Goal: Task Accomplishment & Management: Use online tool/utility

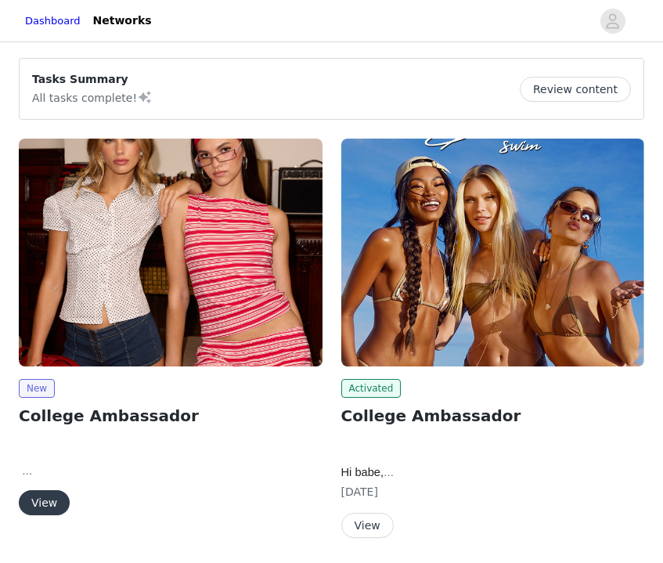
click at [57, 504] on button "View" at bounding box center [44, 502] width 51 height 25
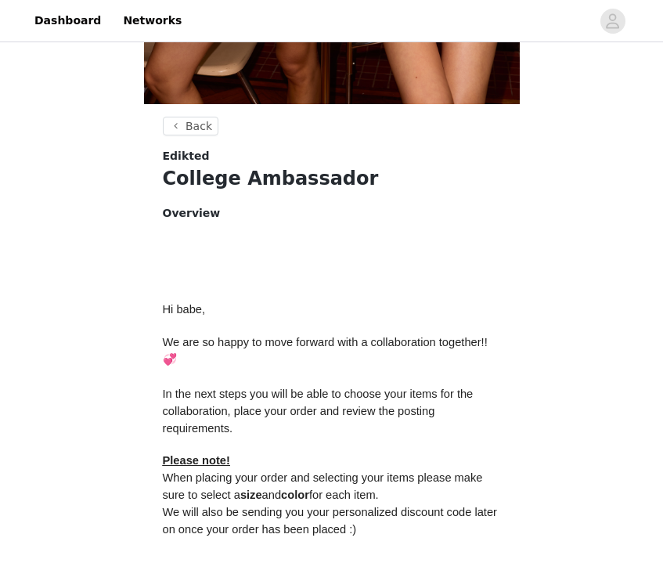
scroll to position [702, 0]
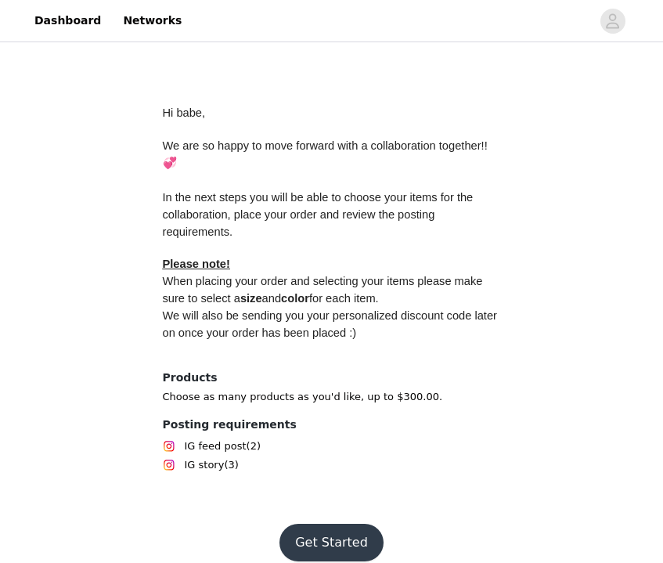
click at [337, 524] on button "Get Started" at bounding box center [332, 543] width 104 height 38
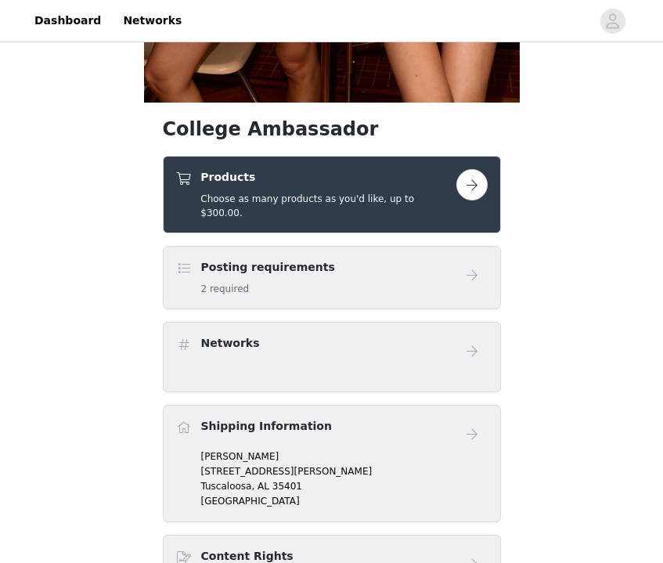
scroll to position [503, 0]
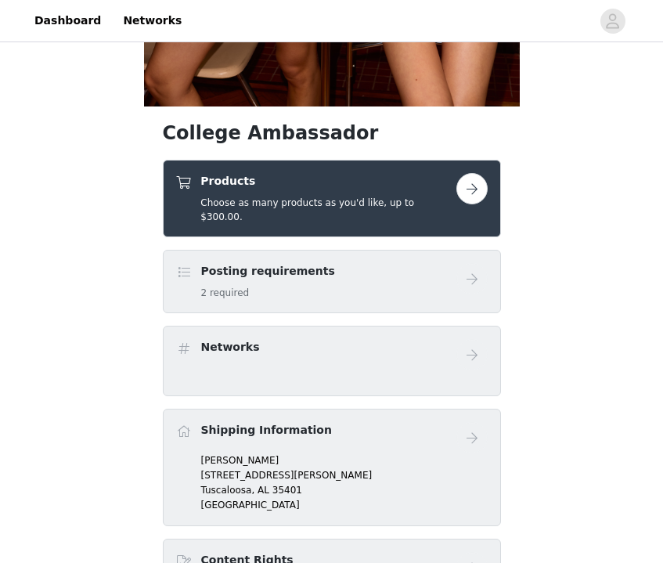
click at [467, 198] on button "button" at bounding box center [471, 188] width 31 height 31
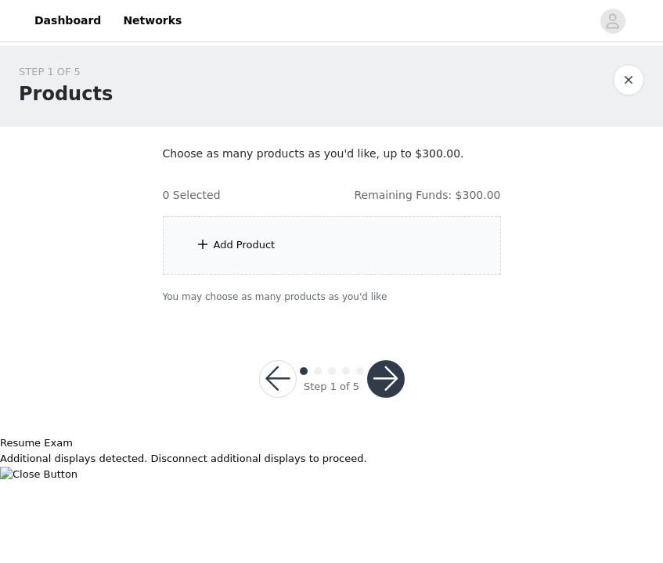
click at [313, 249] on div "Add Product" at bounding box center [332, 245] width 338 height 59
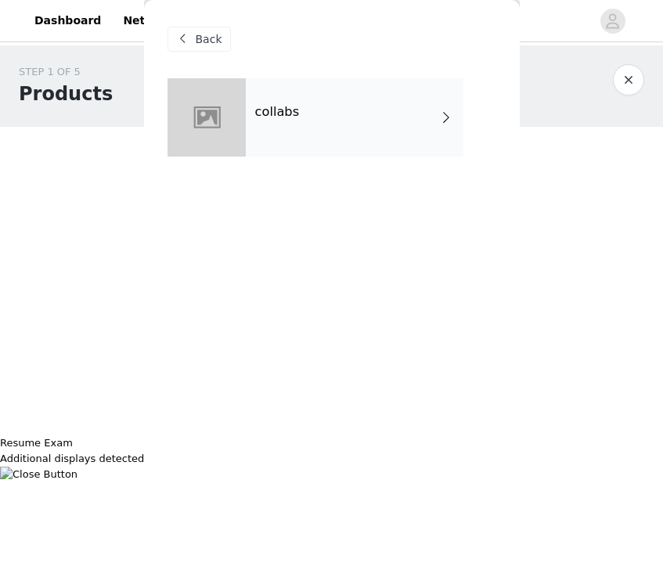
click at [365, 116] on div "collabs" at bounding box center [355, 117] width 218 height 78
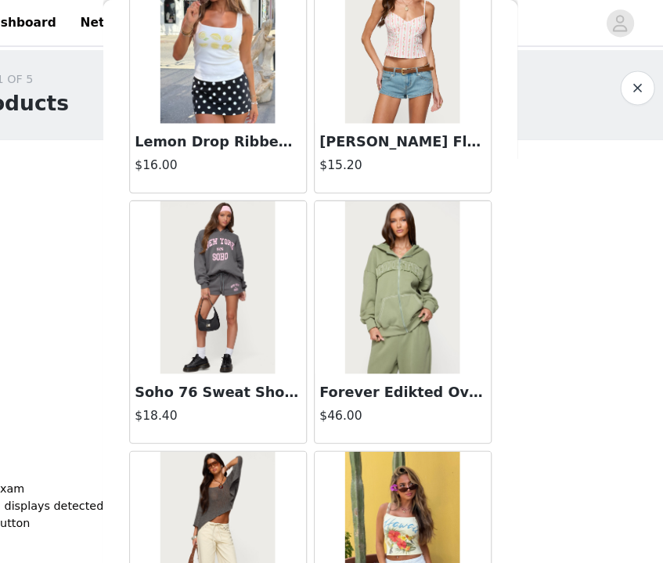
scroll to position [528, 0]
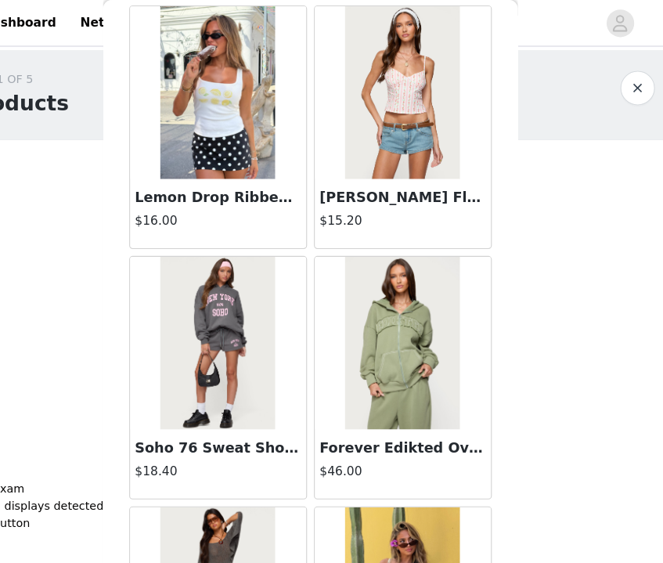
click at [422, 298] on img at bounding box center [415, 311] width 104 height 157
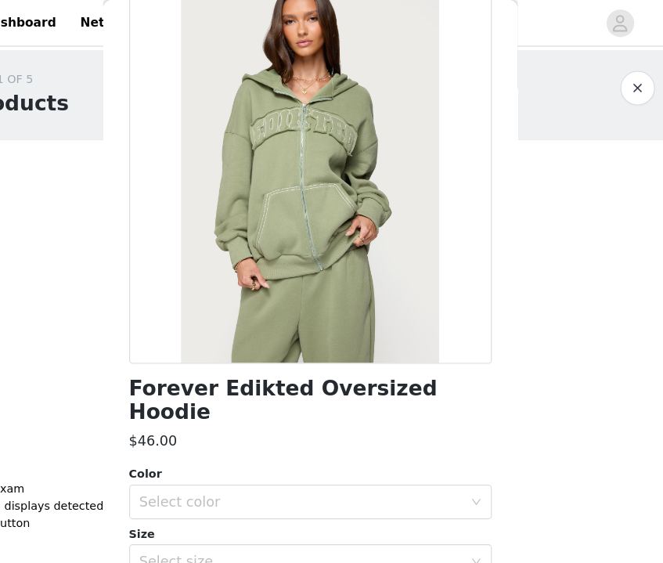
scroll to position [199, 0]
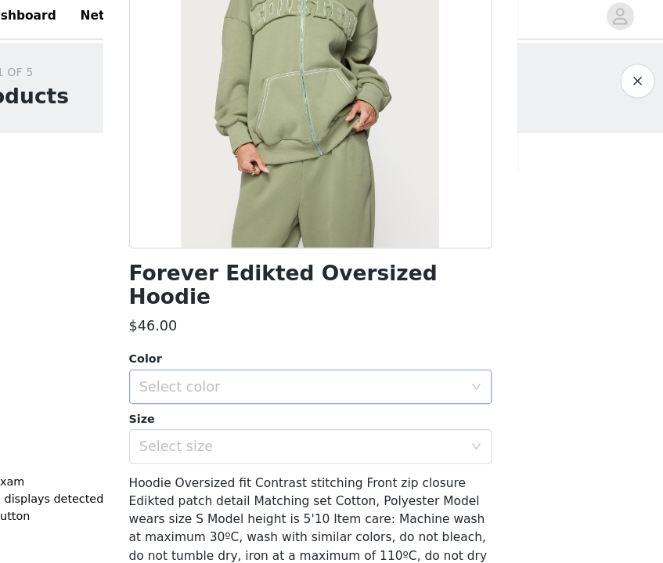
click at [274, 349] on div "Select color" at bounding box center [323, 357] width 293 height 16
click at [254, 361] on li "OLIVE" at bounding box center [332, 370] width 329 height 25
click at [251, 403] on div "Select size" at bounding box center [323, 411] width 293 height 16
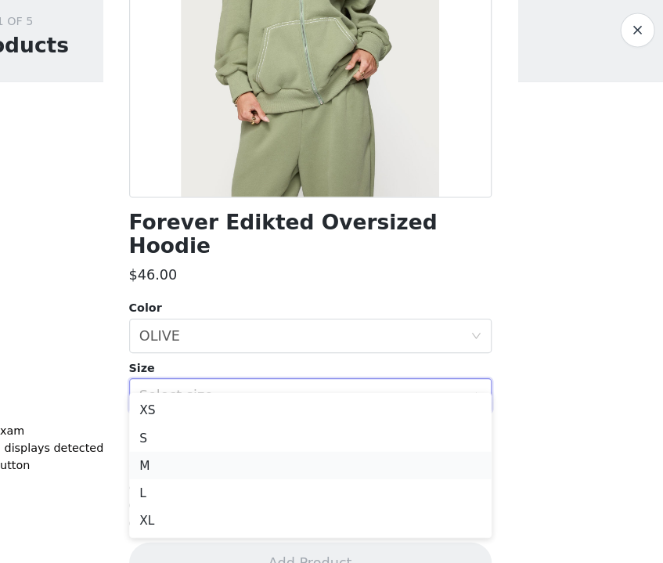
click at [234, 463] on li "M" at bounding box center [332, 474] width 329 height 25
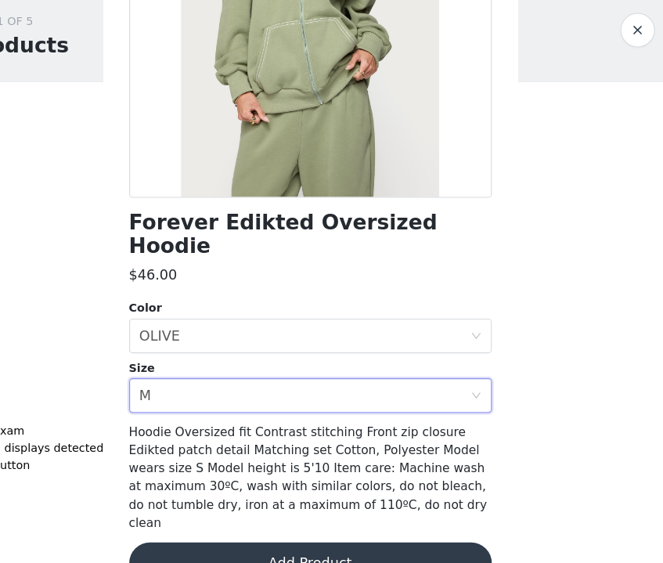
click at [258, 500] on div "Forever Edikted Oversized Hoodie $46.00 Color Select color OLIVE Size Select si…" at bounding box center [332, 239] width 329 height 721
click at [265, 544] on button "Add Product" at bounding box center [332, 563] width 329 height 38
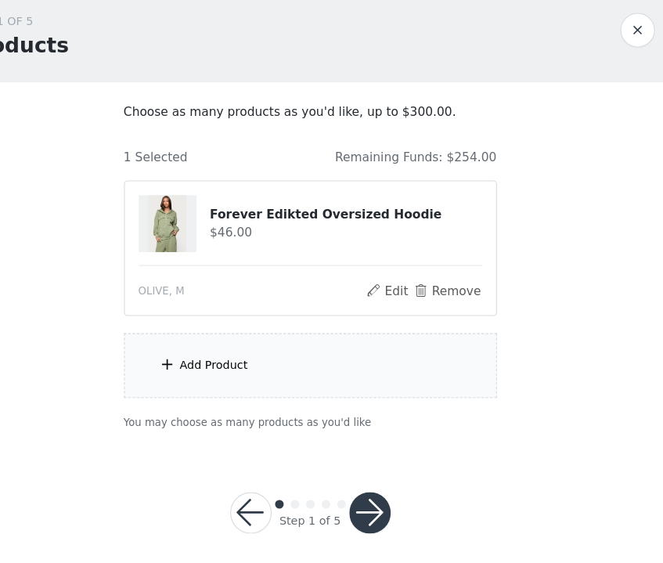
click at [289, 393] on div "Add Product" at bounding box center [332, 384] width 338 height 59
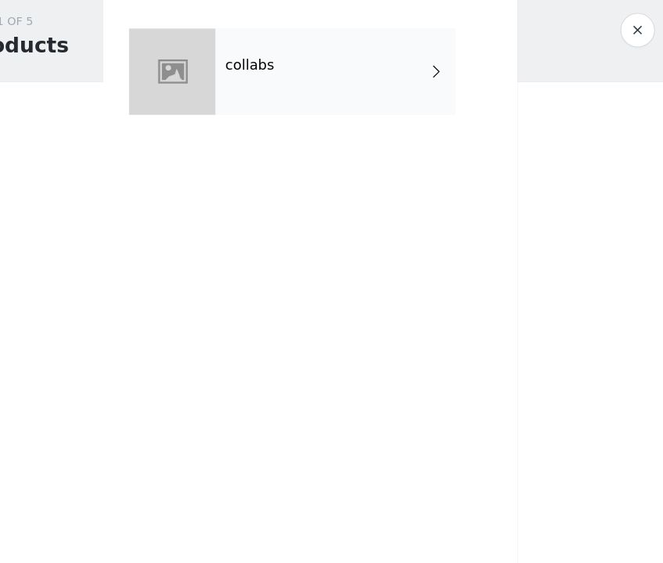
click at [381, 108] on div "collabs" at bounding box center [355, 117] width 218 height 78
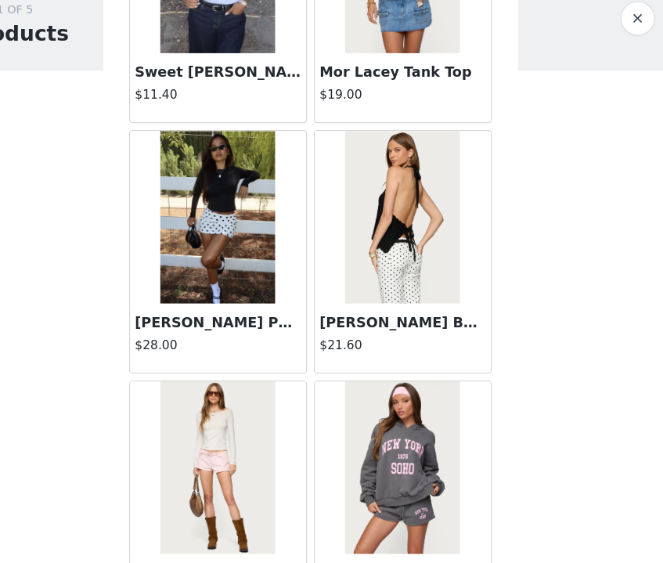
scroll to position [1716, 0]
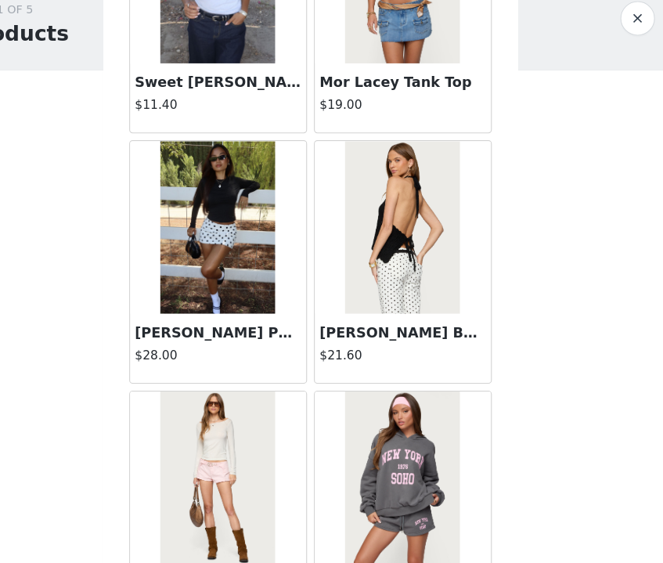
click at [253, 262] on img at bounding box center [248, 258] width 104 height 157
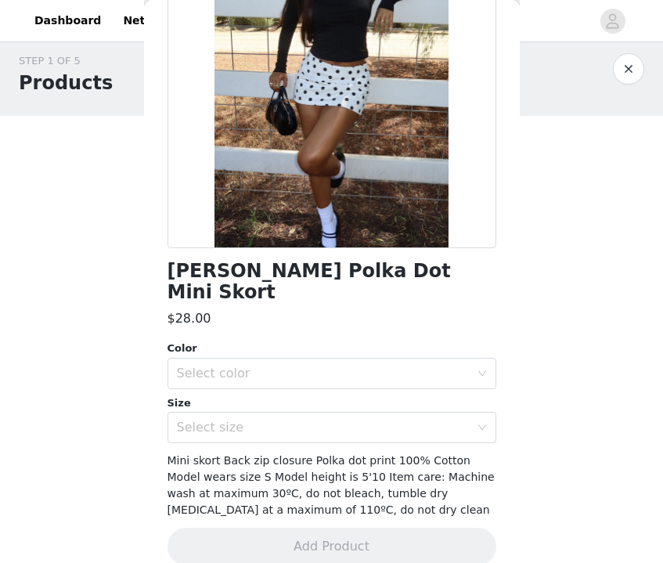
scroll to position [7, 0]
click at [368, 360] on div "Select color" at bounding box center [327, 374] width 300 height 30
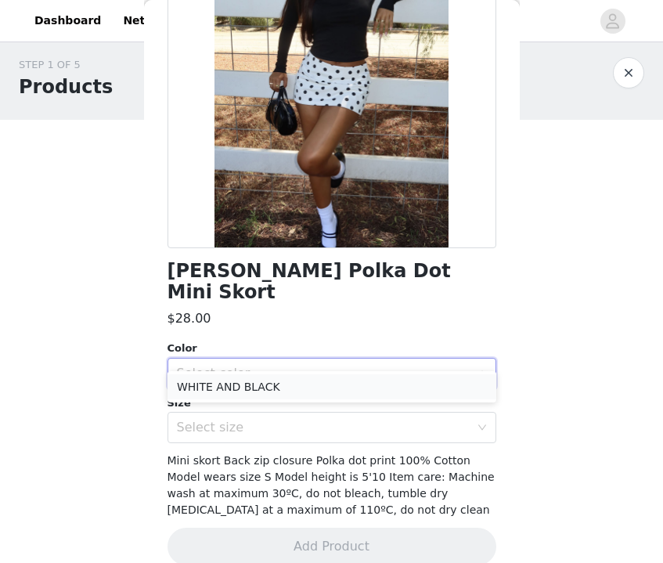
click at [359, 379] on li "WHITE AND BLACK" at bounding box center [332, 386] width 329 height 25
click at [351, 413] on div "Select size" at bounding box center [327, 428] width 300 height 30
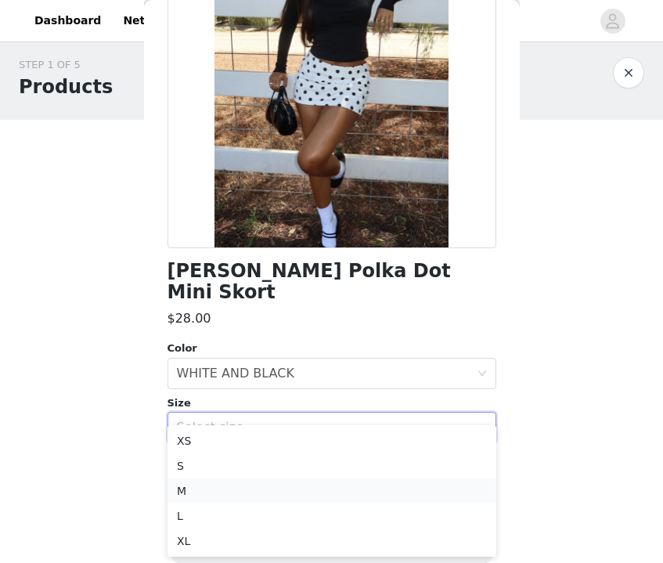
click at [293, 485] on li "M" at bounding box center [332, 490] width 329 height 25
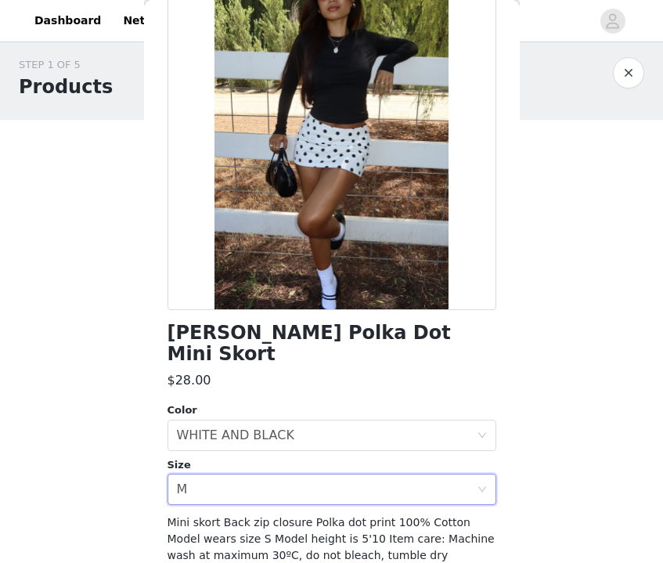
scroll to position [150, 0]
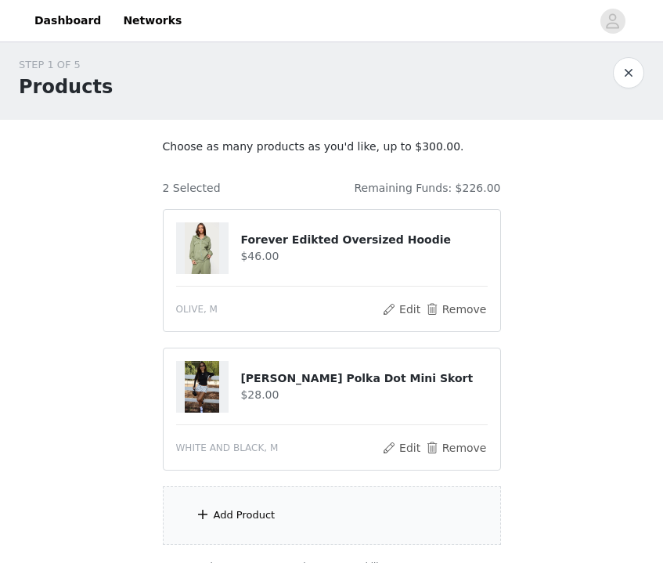
scroll to position [0, 0]
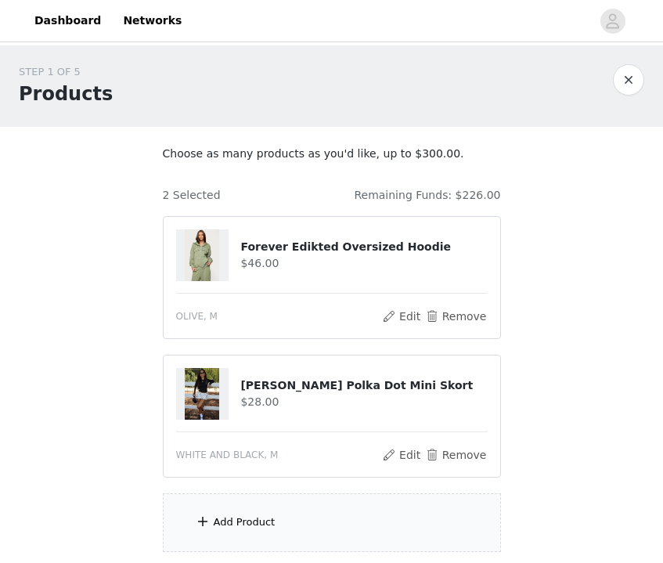
click at [261, 507] on div "Add Product" at bounding box center [332, 522] width 338 height 59
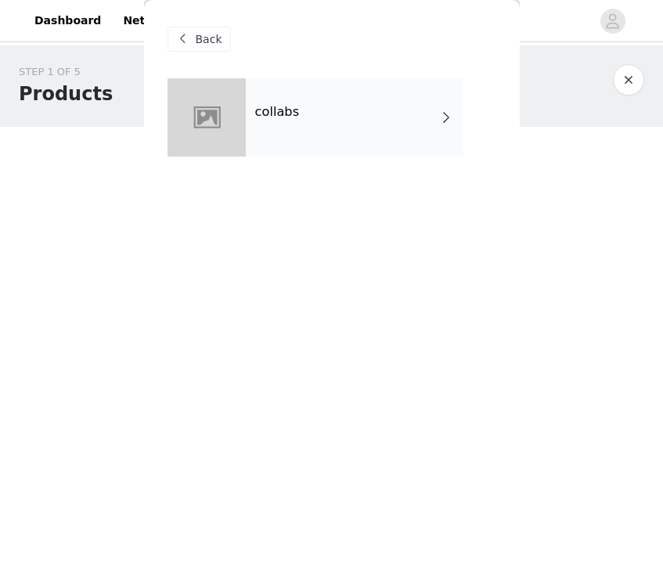
click at [410, 121] on div "collabs" at bounding box center [355, 117] width 218 height 78
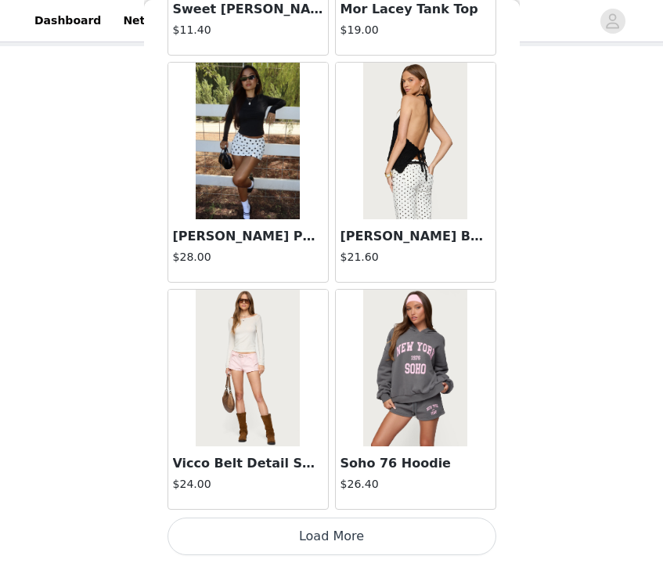
scroll to position [102, 0]
click at [298, 533] on button "Load More" at bounding box center [332, 537] width 329 height 38
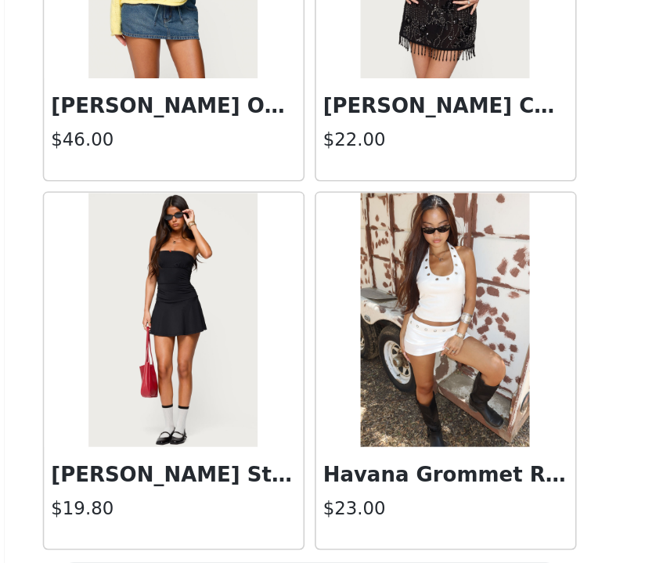
scroll to position [150, 0]
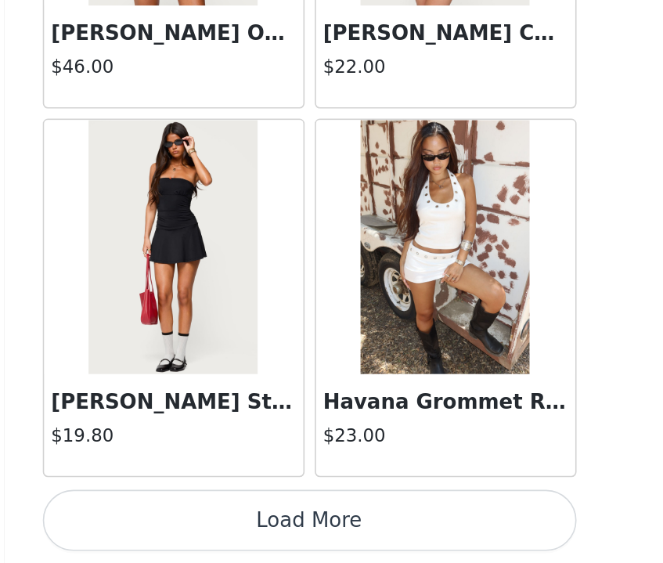
click at [353, 528] on button "Load More" at bounding box center [332, 537] width 329 height 38
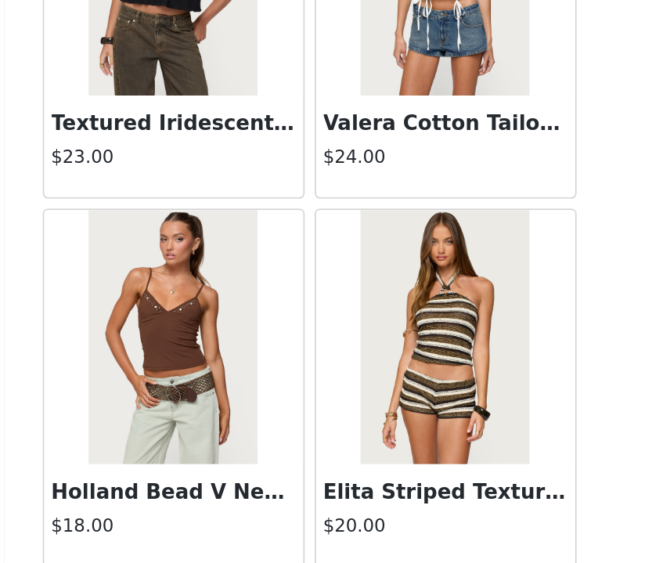
scroll to position [6374, 0]
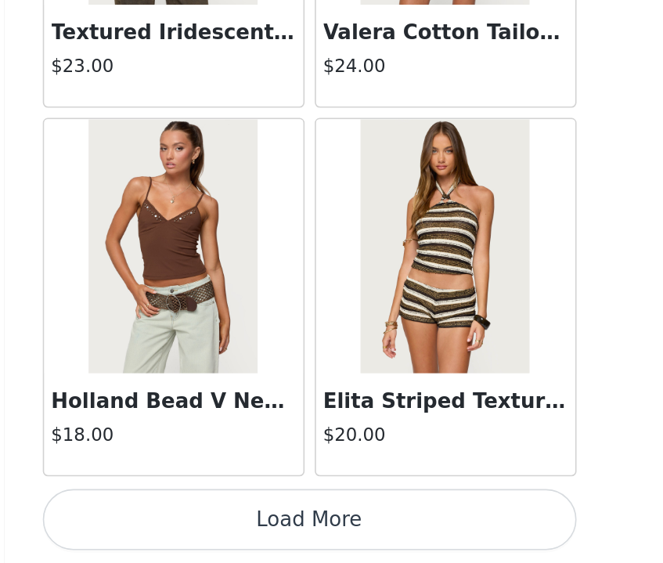
click at [389, 527] on button "Load More" at bounding box center [332, 537] width 329 height 38
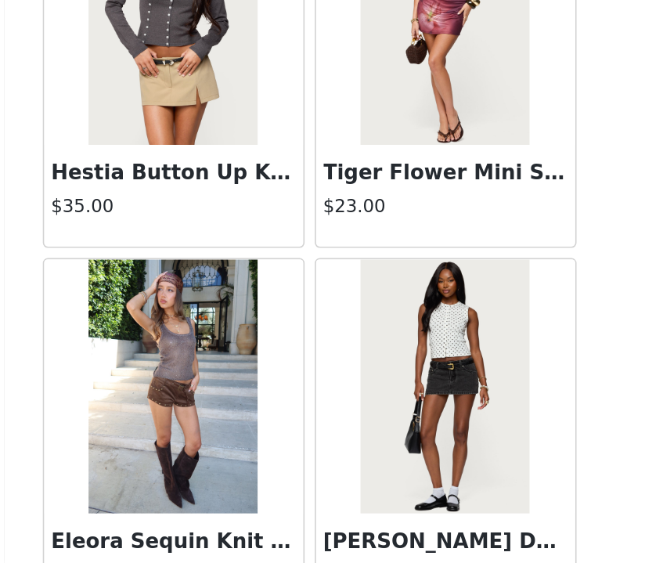
scroll to position [8645, 0]
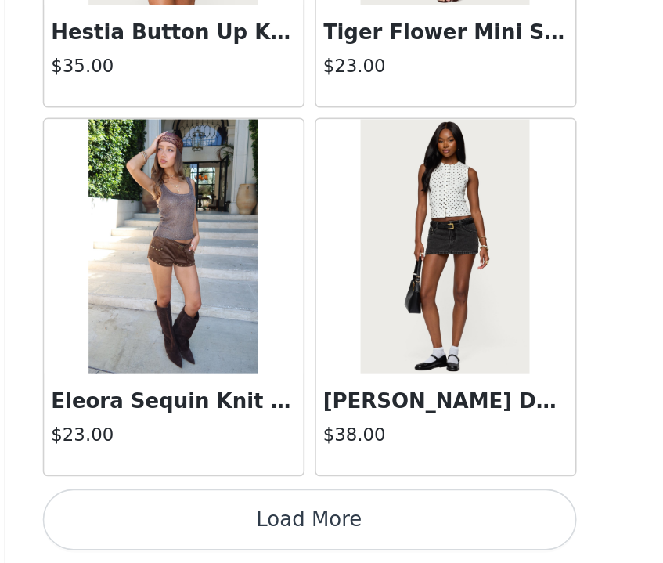
click at [377, 530] on button "Load More" at bounding box center [332, 537] width 329 height 38
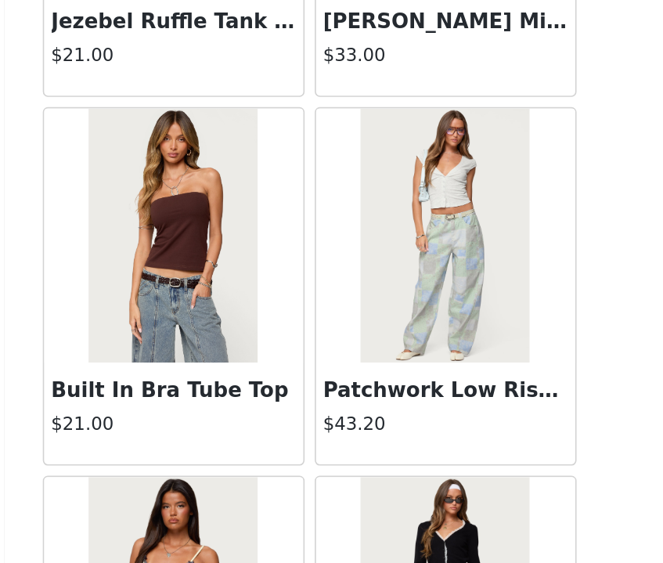
scroll to position [10916, 0]
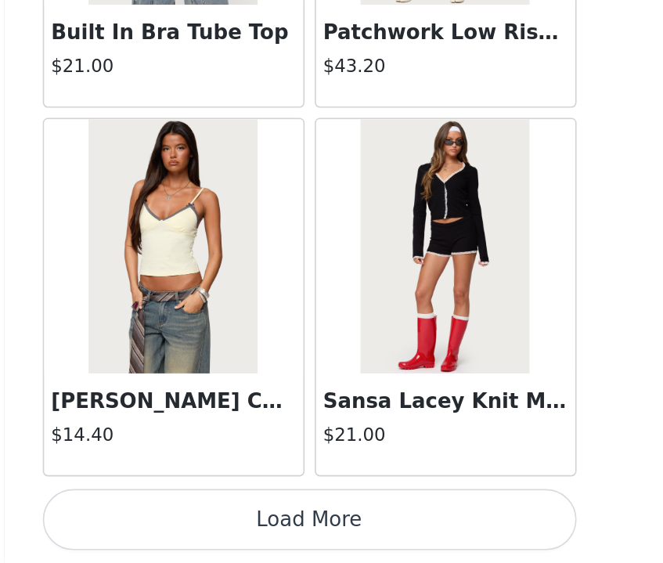
click at [362, 544] on button "Load More" at bounding box center [332, 537] width 329 height 38
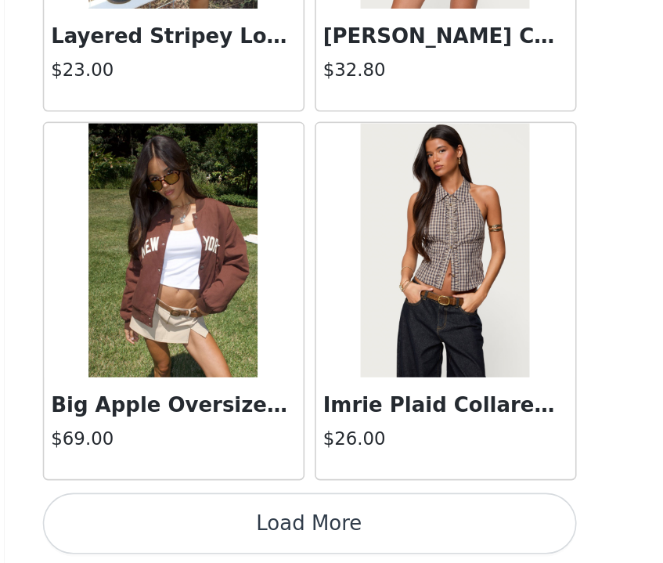
scroll to position [13186, 0]
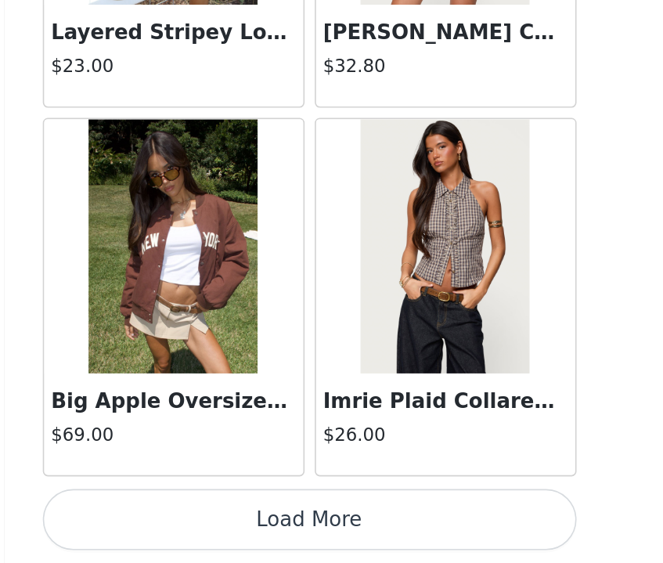
click at [366, 535] on button "Load More" at bounding box center [332, 537] width 329 height 38
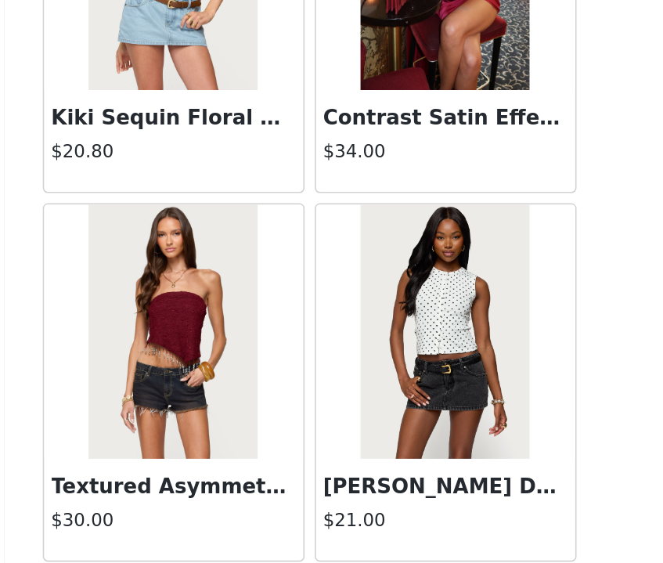
scroll to position [15457, 0]
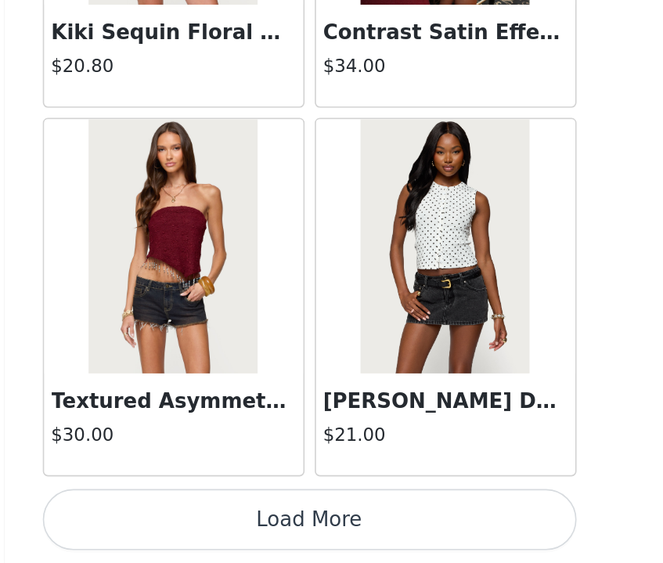
click at [342, 535] on button "Load More" at bounding box center [332, 537] width 329 height 38
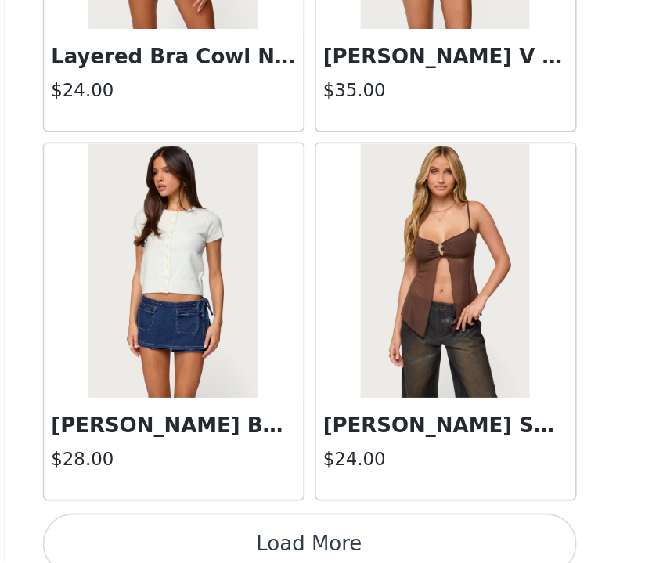
scroll to position [17728, 0]
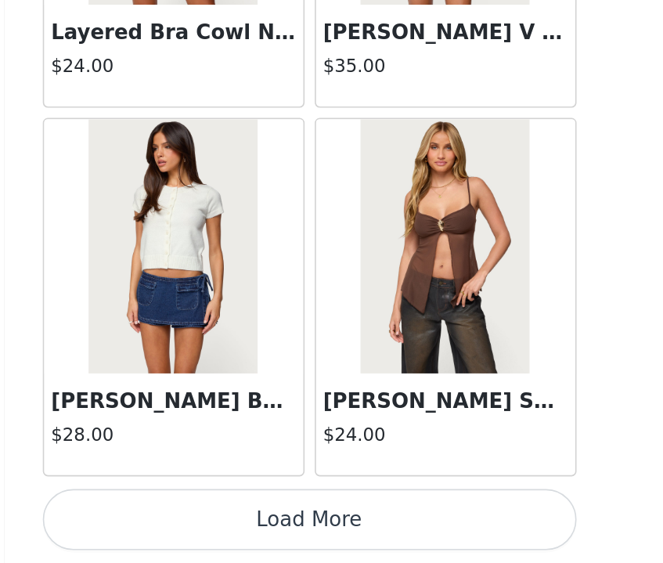
click at [333, 530] on button "Load More" at bounding box center [332, 537] width 329 height 38
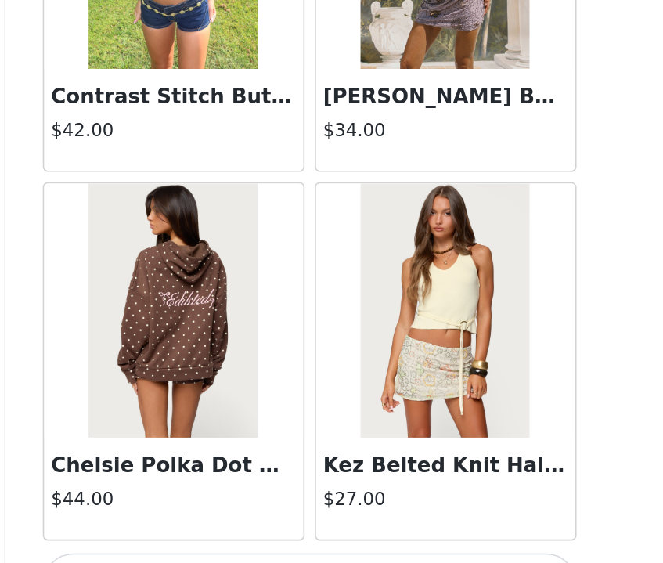
scroll to position [19998, 0]
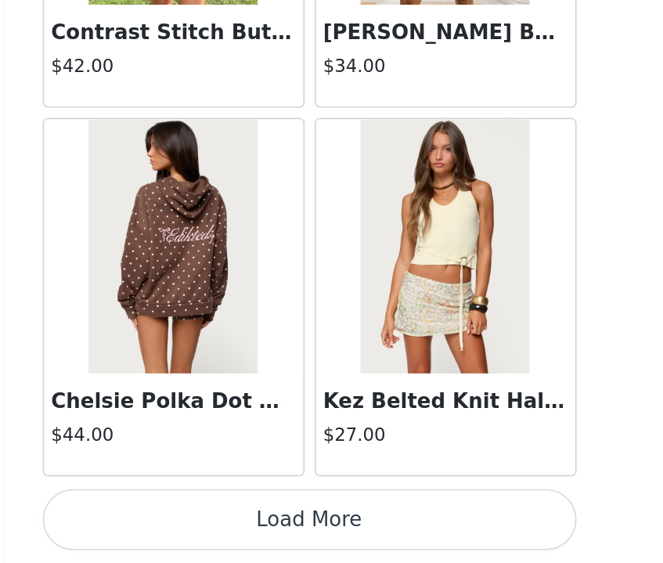
click at [312, 522] on button "Load More" at bounding box center [332, 537] width 329 height 38
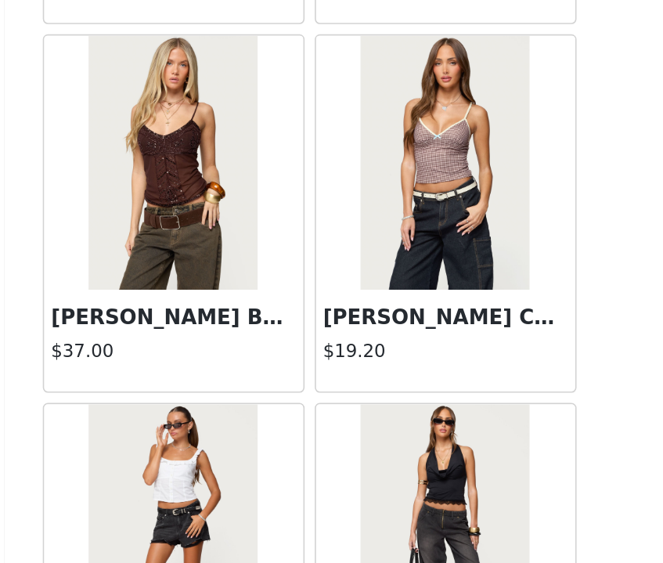
scroll to position [22269, 0]
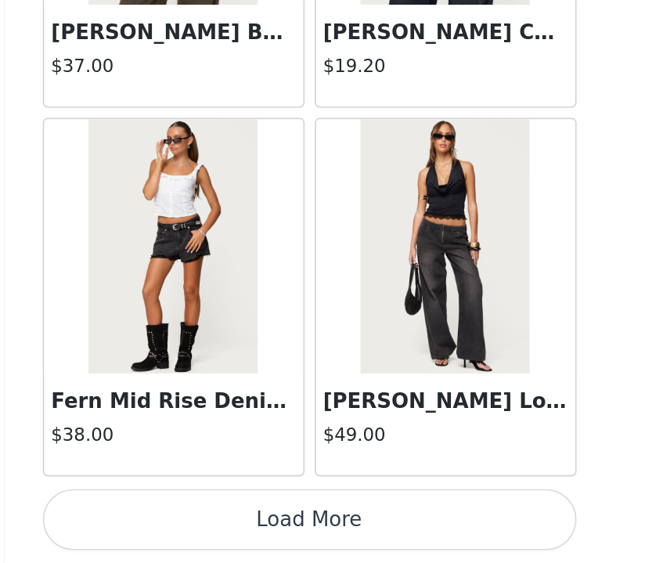
click at [297, 539] on button "Load More" at bounding box center [332, 537] width 329 height 38
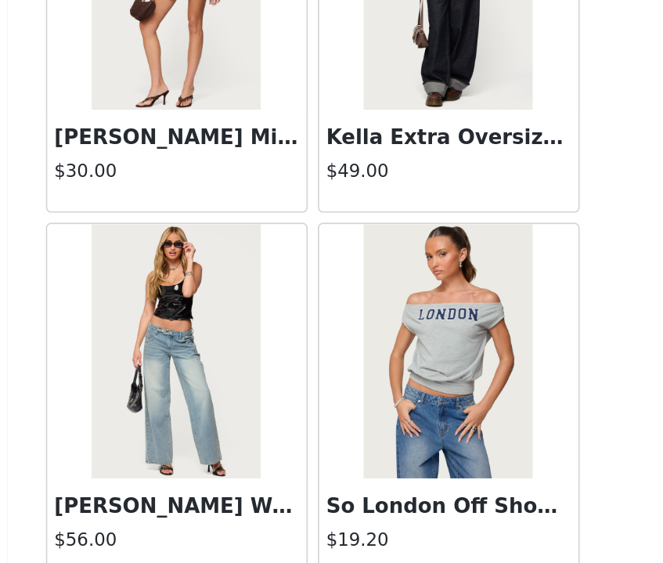
scroll to position [24539, 0]
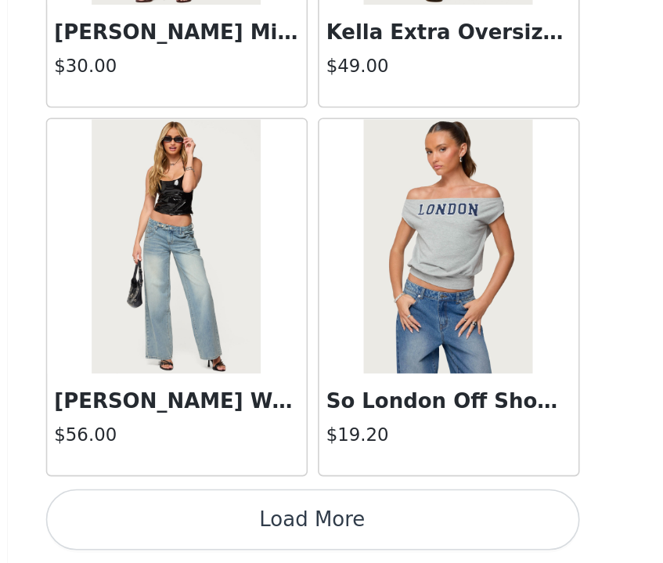
click at [344, 533] on button "Load More" at bounding box center [332, 537] width 329 height 38
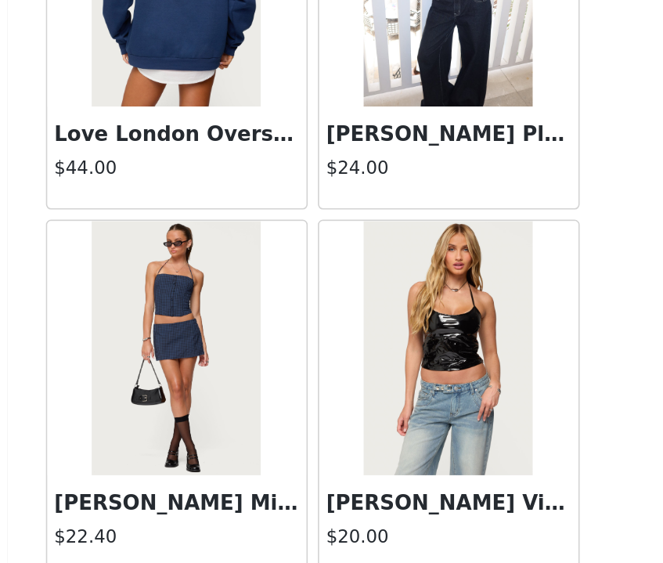
scroll to position [26810, 0]
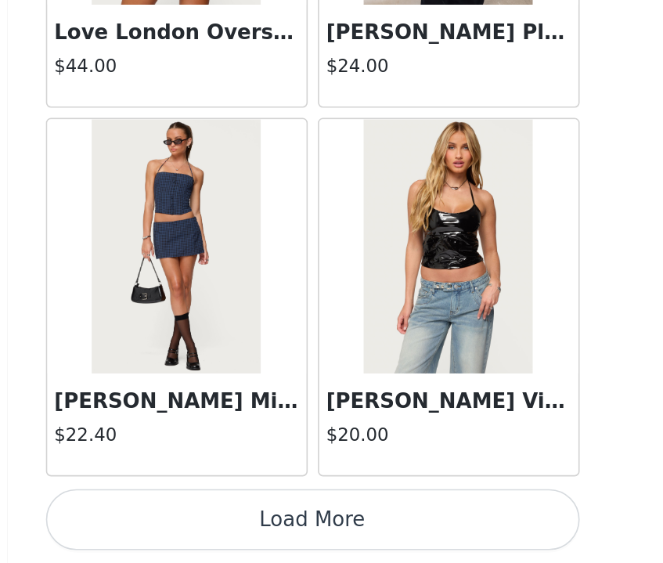
click at [348, 535] on button "Load More" at bounding box center [332, 537] width 329 height 38
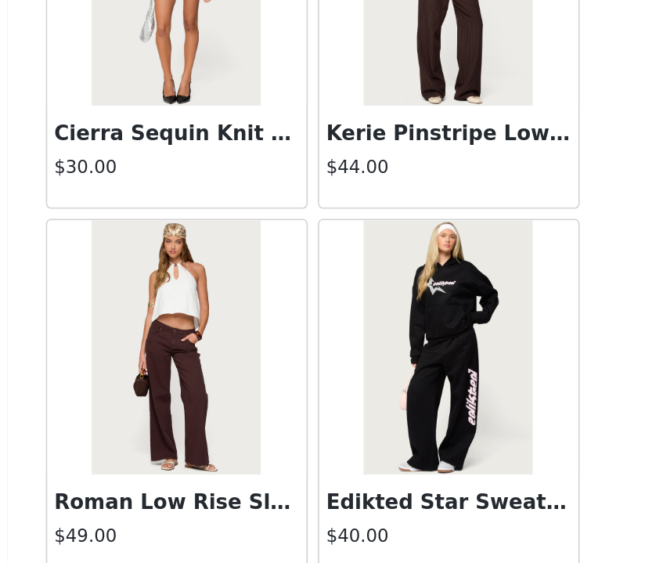
scroll to position [29081, 0]
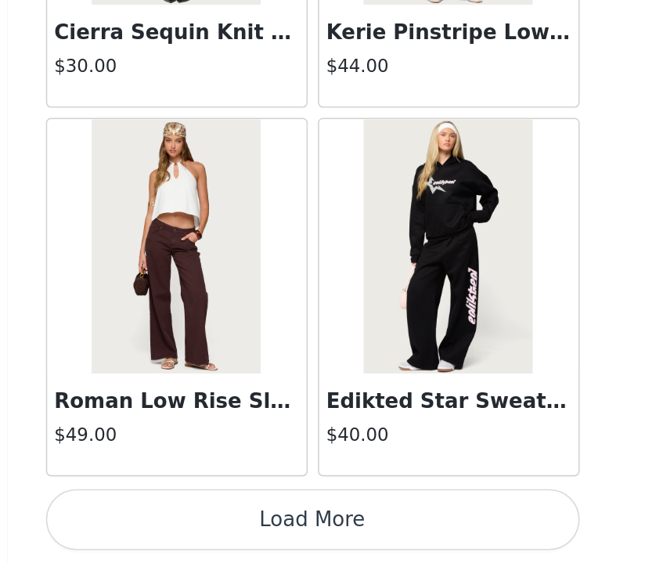
click at [348, 544] on button "Load More" at bounding box center [332, 537] width 329 height 38
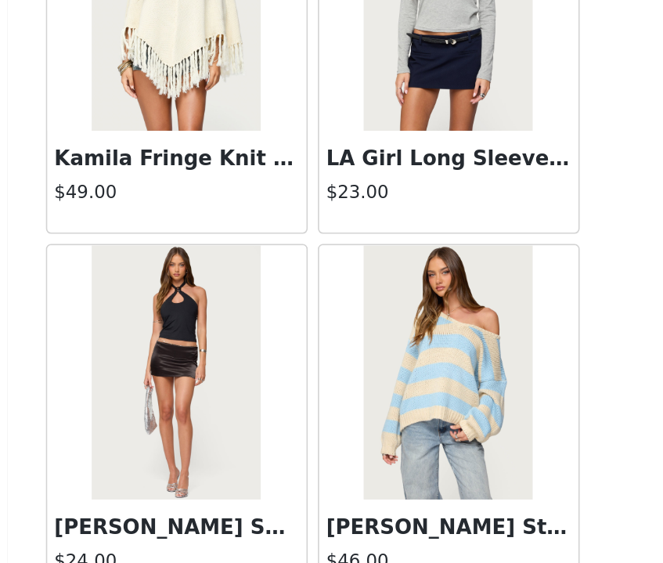
scroll to position [31351, 0]
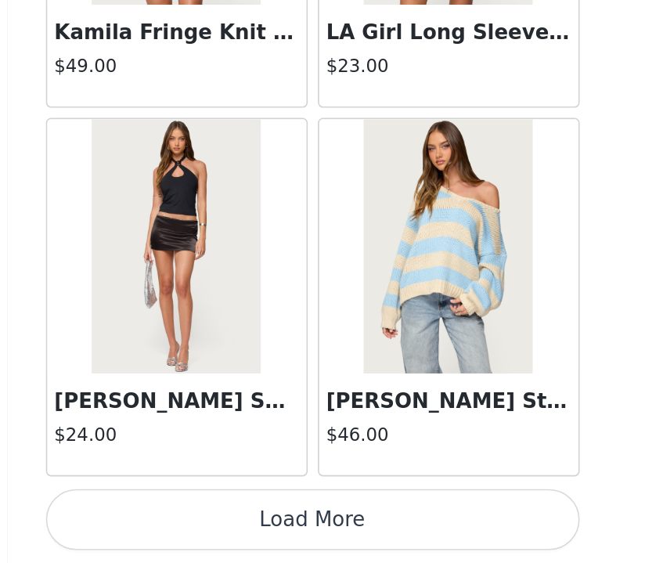
click at [347, 534] on button "Load More" at bounding box center [332, 537] width 329 height 38
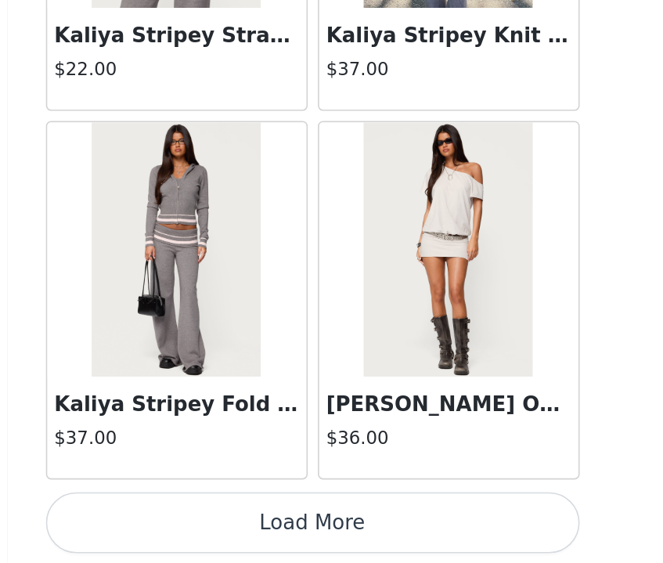
scroll to position [33622, 0]
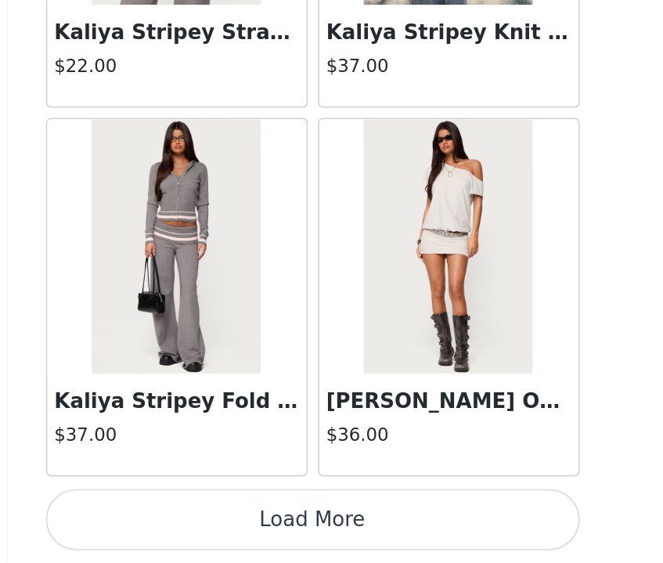
click at [359, 525] on button "Load More" at bounding box center [332, 537] width 329 height 38
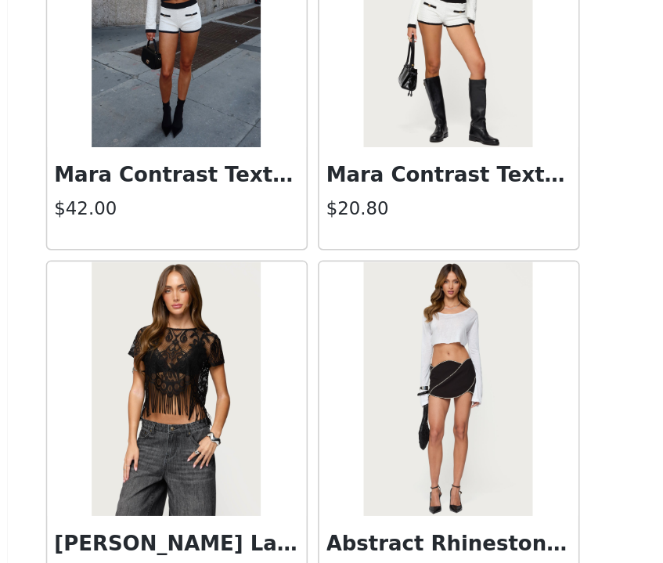
scroll to position [35893, 0]
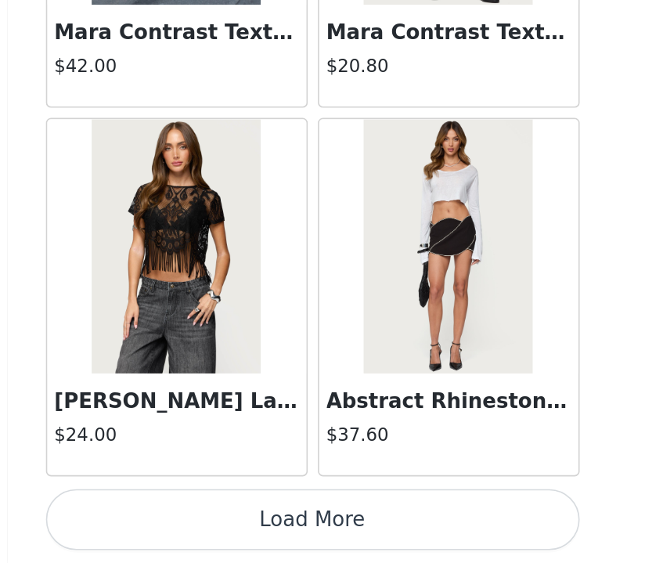
click at [353, 534] on button "Load More" at bounding box center [332, 537] width 329 height 38
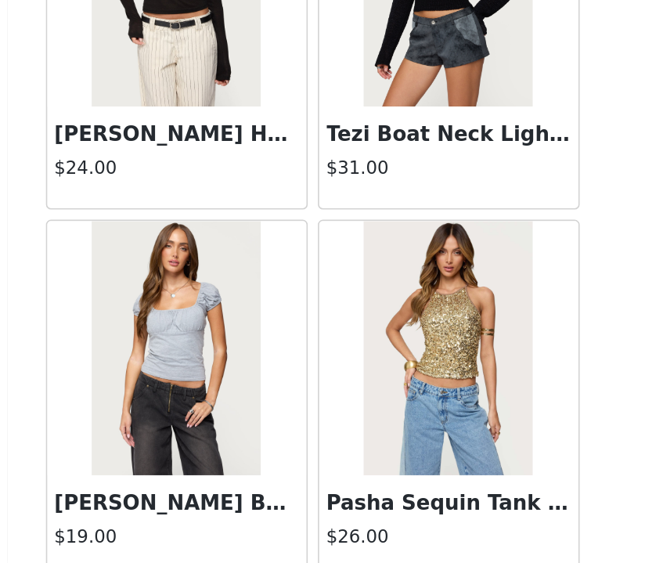
scroll to position [38163, 0]
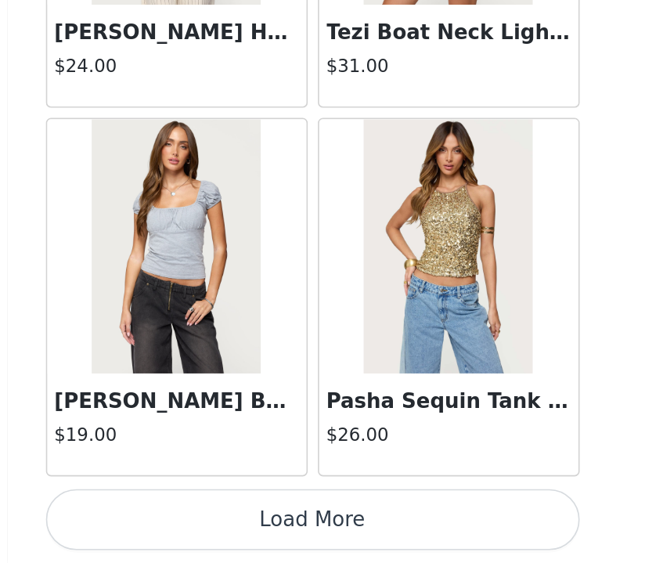
click at [341, 537] on button "Load More" at bounding box center [332, 537] width 329 height 38
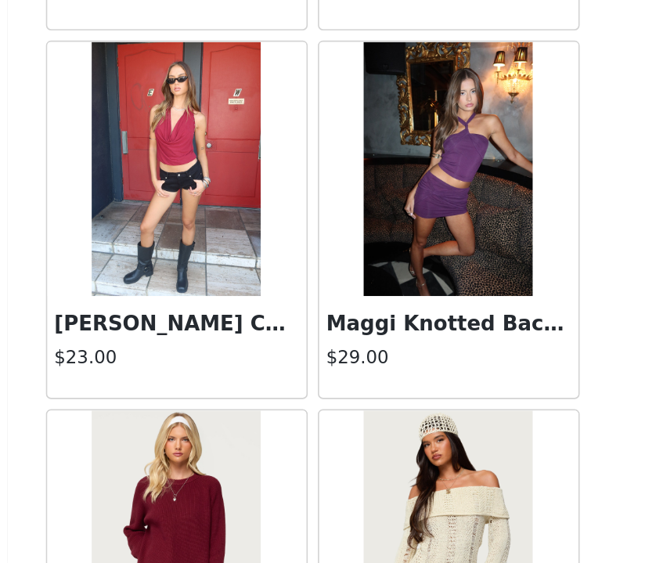
scroll to position [40434, 0]
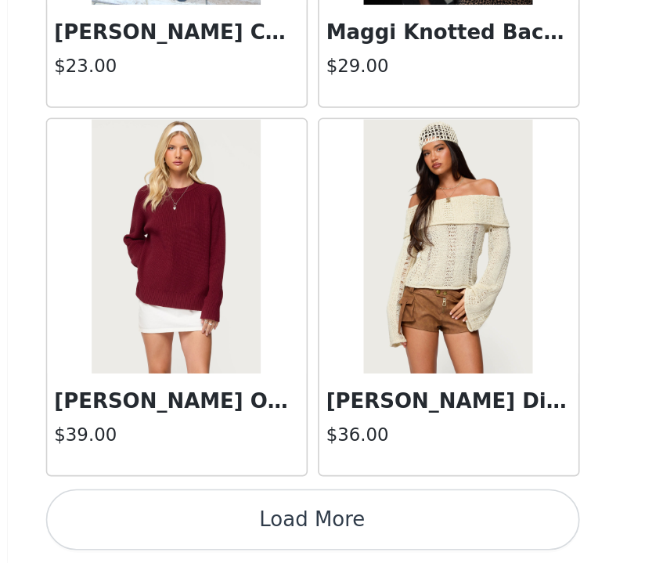
click at [349, 534] on button "Load More" at bounding box center [332, 537] width 329 height 38
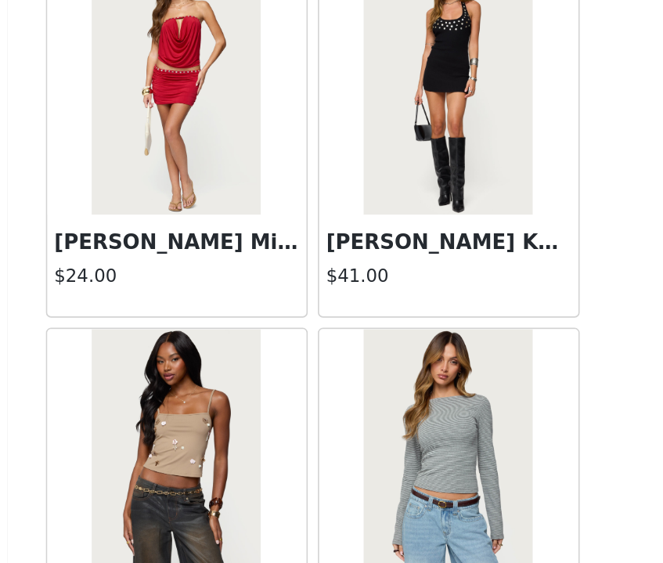
scroll to position [42705, 0]
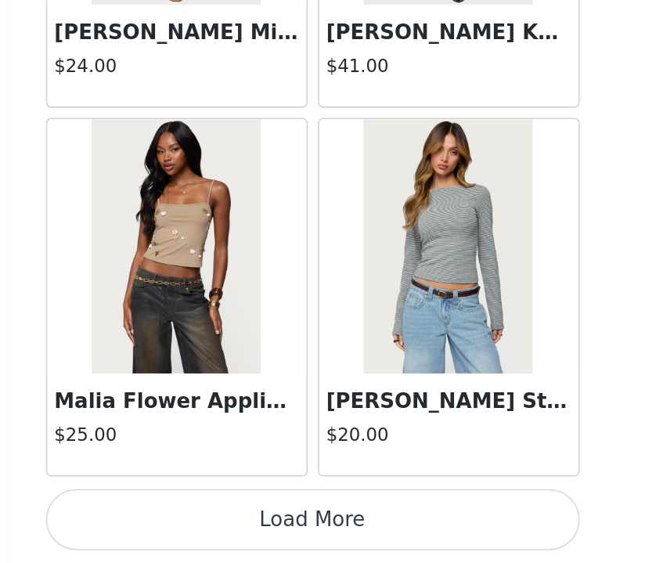
click at [358, 530] on button "Load More" at bounding box center [332, 537] width 329 height 38
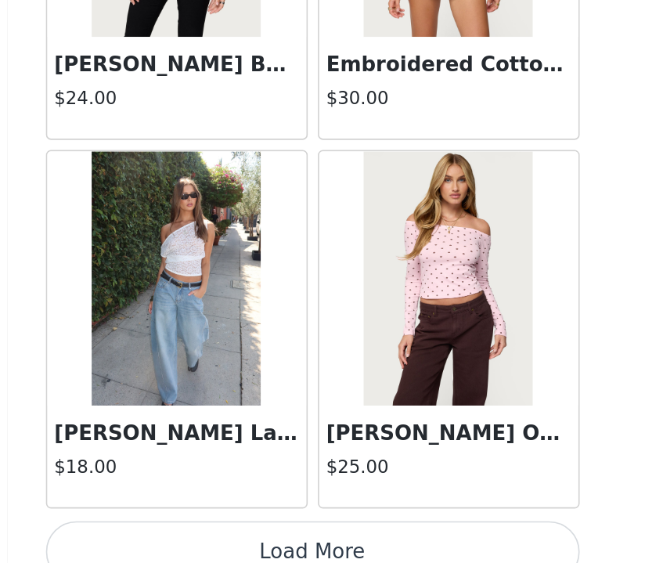
scroll to position [44975, 0]
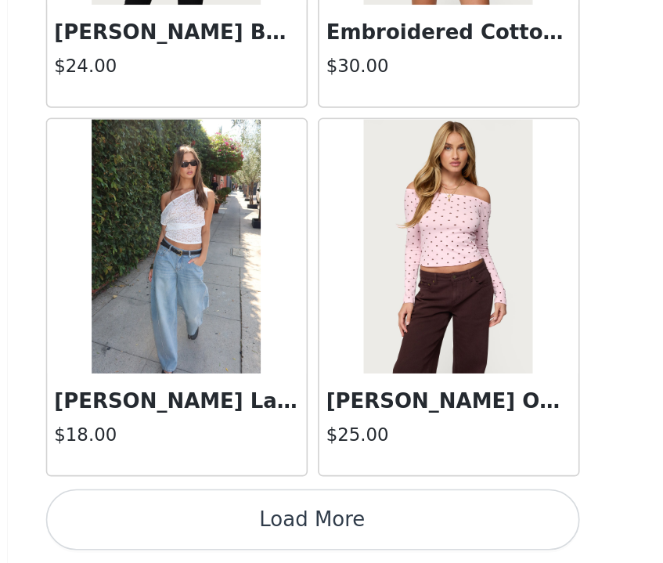
click at [353, 529] on button "Load More" at bounding box center [332, 537] width 329 height 38
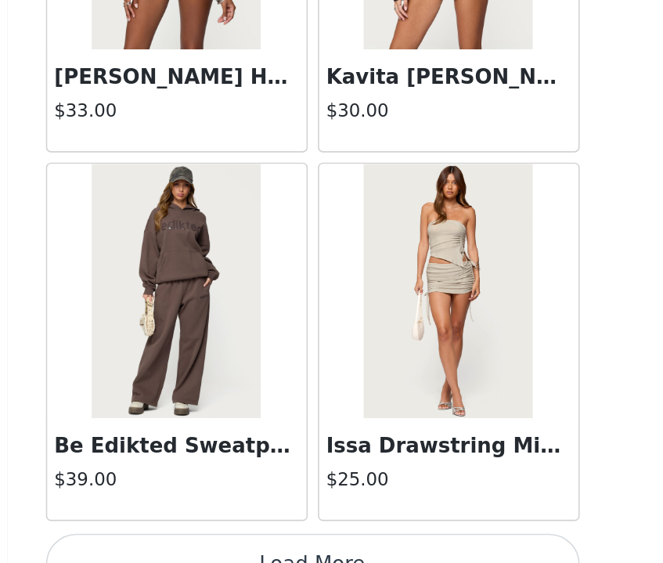
scroll to position [47246, 0]
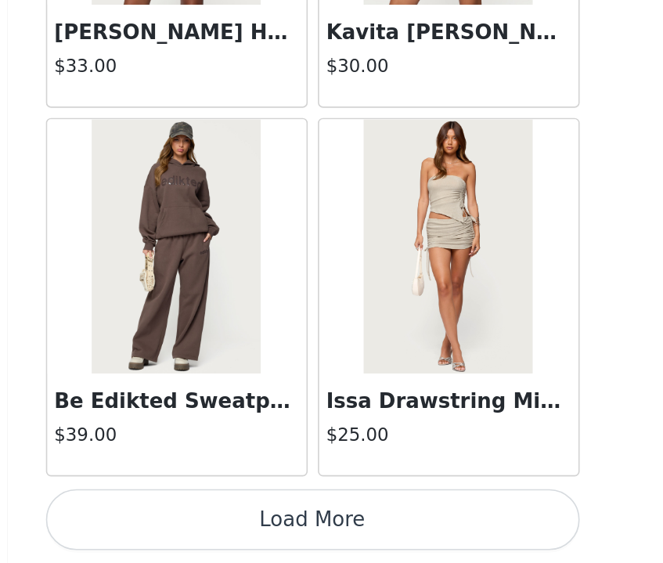
click at [349, 536] on button "Load More" at bounding box center [332, 537] width 329 height 38
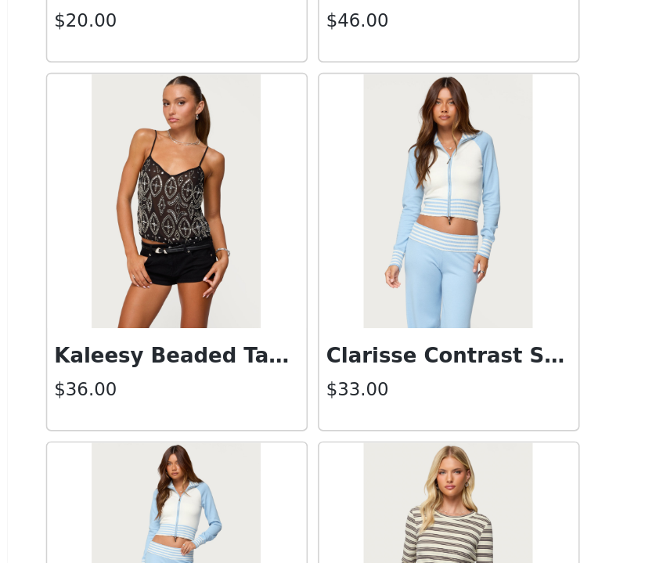
scroll to position [49517, 0]
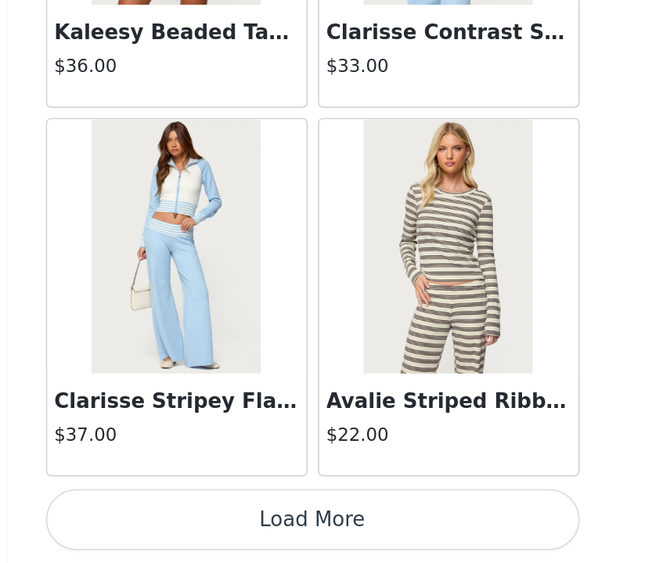
click at [333, 536] on button "Load More" at bounding box center [332, 537] width 329 height 38
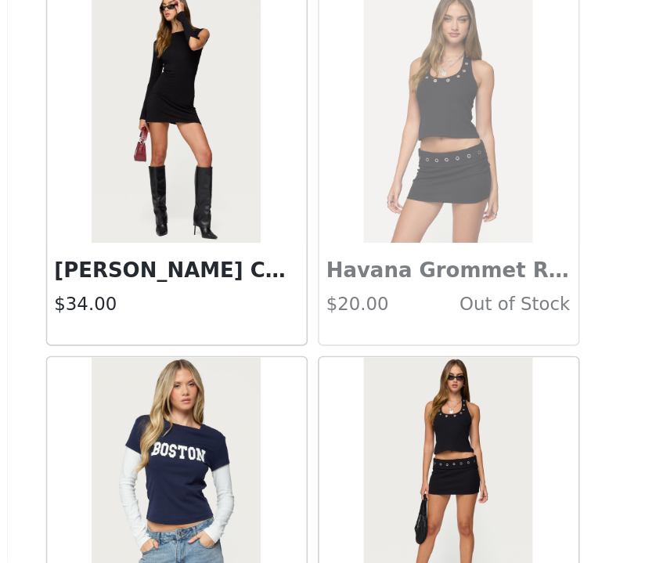
scroll to position [51787, 0]
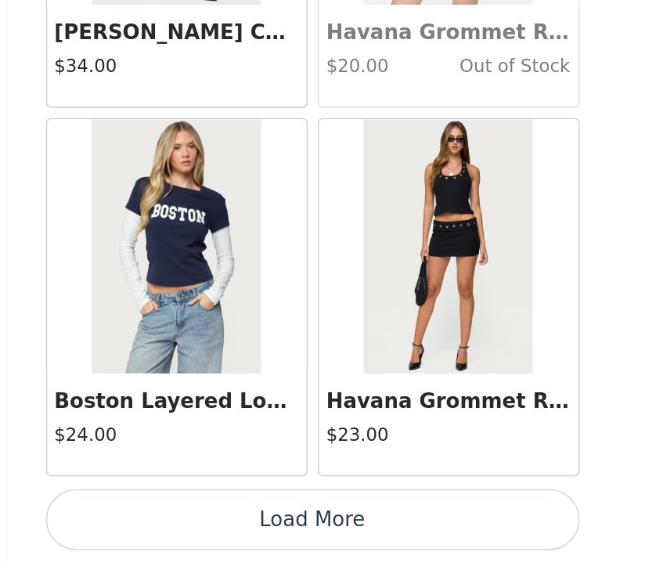
click at [346, 553] on button "Load More" at bounding box center [332, 537] width 329 height 38
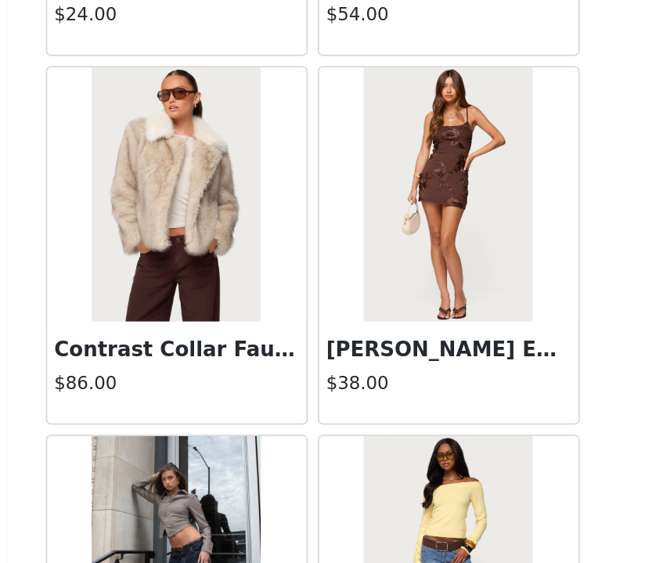
scroll to position [53180, 0]
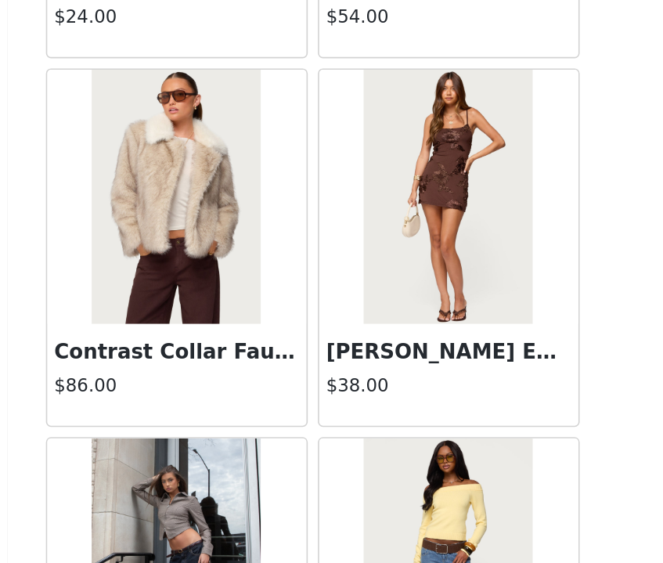
click at [265, 404] on img at bounding box center [248, 337] width 104 height 157
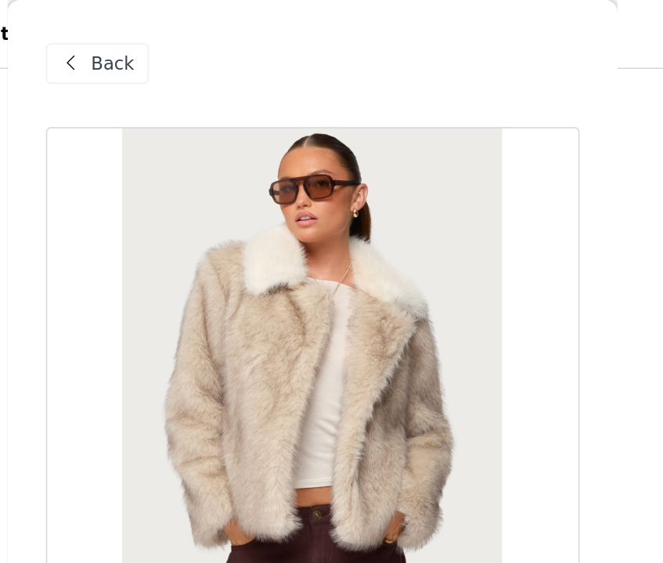
scroll to position [182, 0]
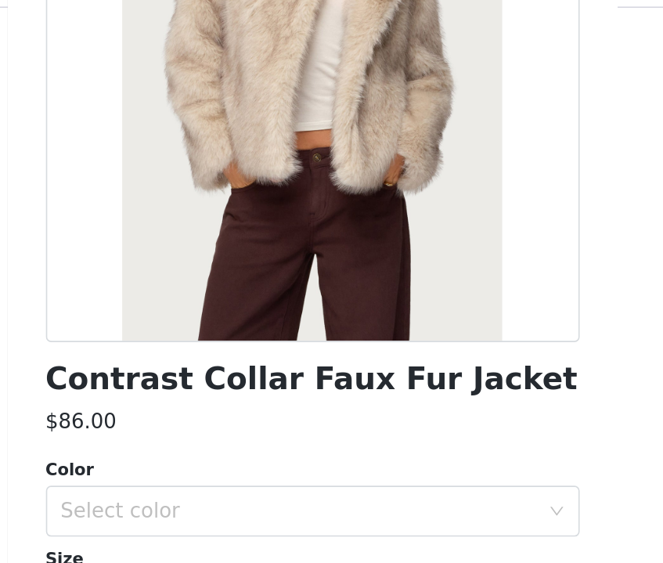
click at [341, 220] on div at bounding box center [332, 72] width 329 height 352
drag, startPoint x: 435, startPoint y: 286, endPoint x: 435, endPoint y: 273, distance: 12.5
click at [435, 275] on div "Contrast Collar Faux Fur Jacket $86.00 Color Select color Size Select size Jack…" at bounding box center [332, 229] width 329 height 667
click at [430, 298] on div "Contrast Collar Faux Fur Jacket $86.00 Color Select color Size Select size Jack…" at bounding box center [332, 229] width 329 height 667
click at [420, 316] on div "Contrast Collar Faux Fur Jacket $86.00 Color Select color Size Select size Jack…" at bounding box center [332, 229] width 329 height 667
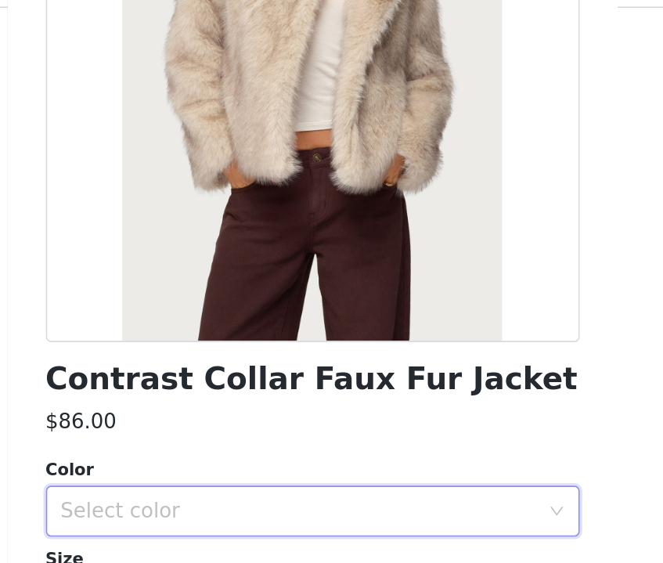
drag, startPoint x: 435, startPoint y: 338, endPoint x: 422, endPoint y: 337, distance: 12.6
click at [424, 337] on div "Select color" at bounding box center [327, 352] width 300 height 30
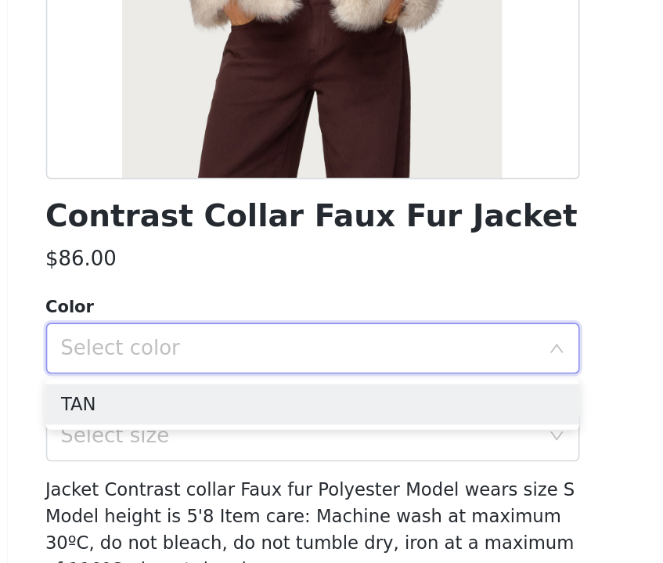
scroll to position [150, 0]
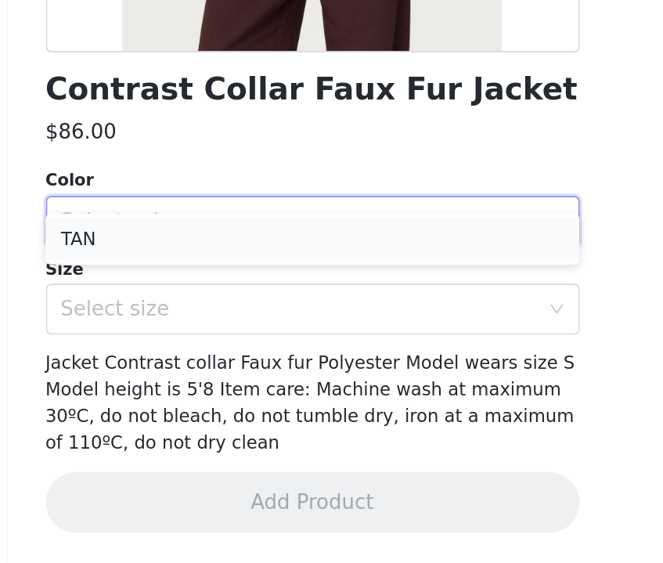
click at [453, 374] on li "TAN" at bounding box center [332, 363] width 329 height 25
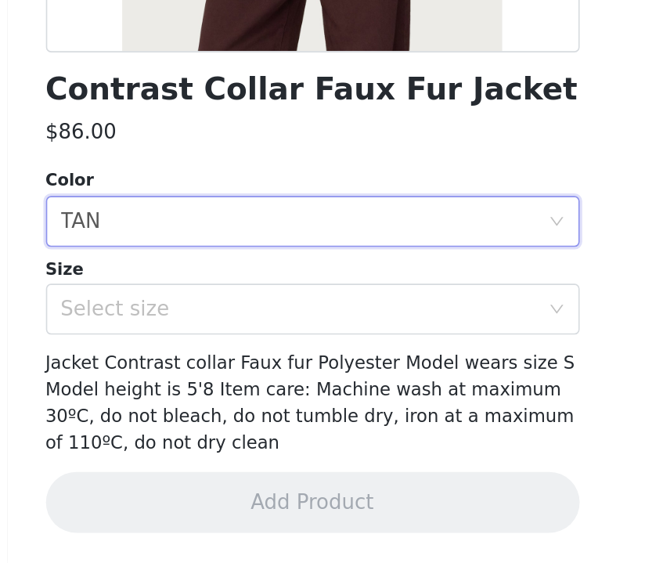
click at [441, 379] on div "Size" at bounding box center [332, 382] width 329 height 16
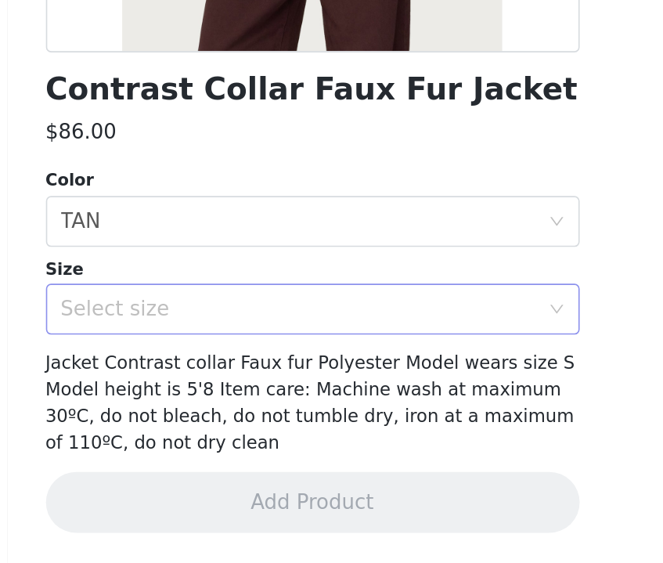
click at [435, 399] on div "Select size" at bounding box center [323, 407] width 293 height 16
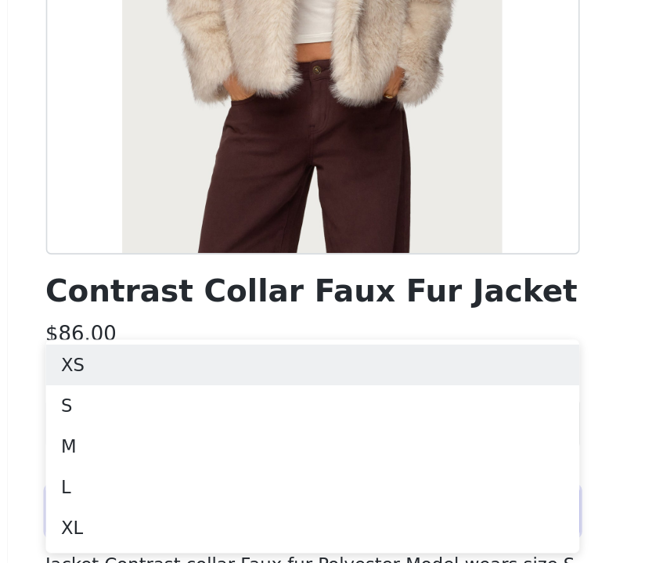
scroll to position [182, 0]
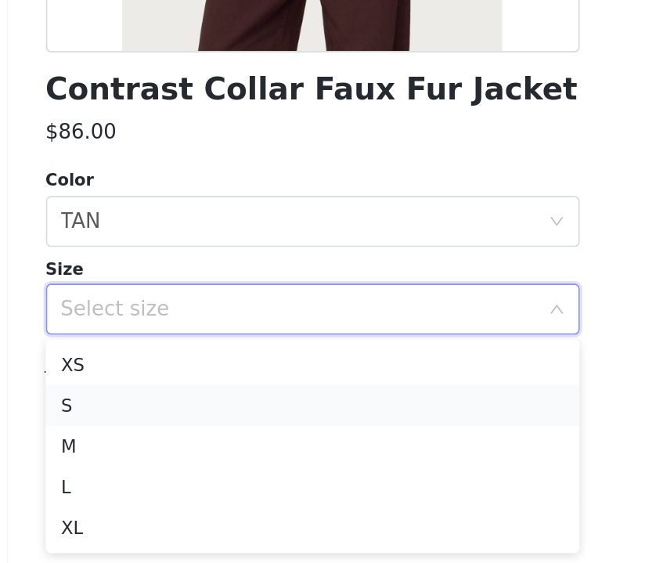
click at [330, 466] on li "S" at bounding box center [332, 465] width 329 height 25
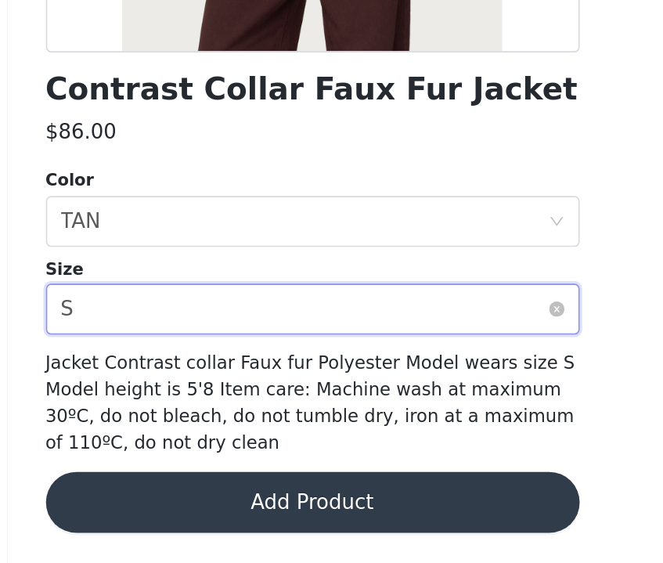
click at [352, 410] on div "Select size S" at bounding box center [327, 406] width 300 height 30
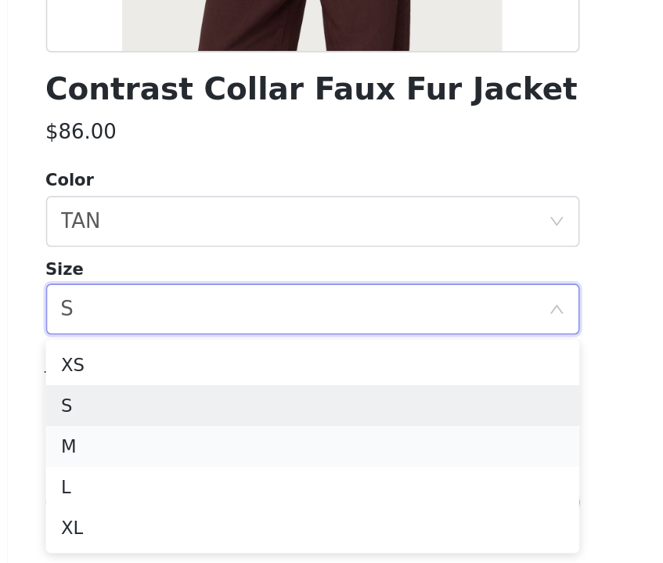
click at [327, 481] on li "M" at bounding box center [332, 490] width 329 height 25
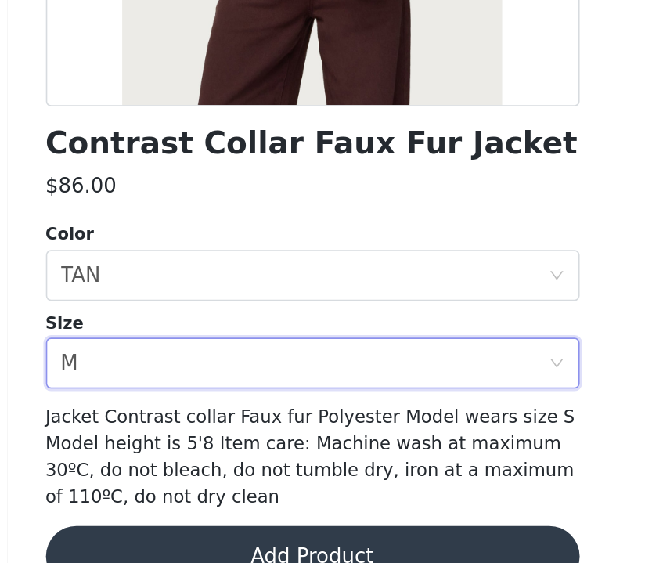
click at [330, 515] on button "Add Product" at bounding box center [332, 526] width 329 height 38
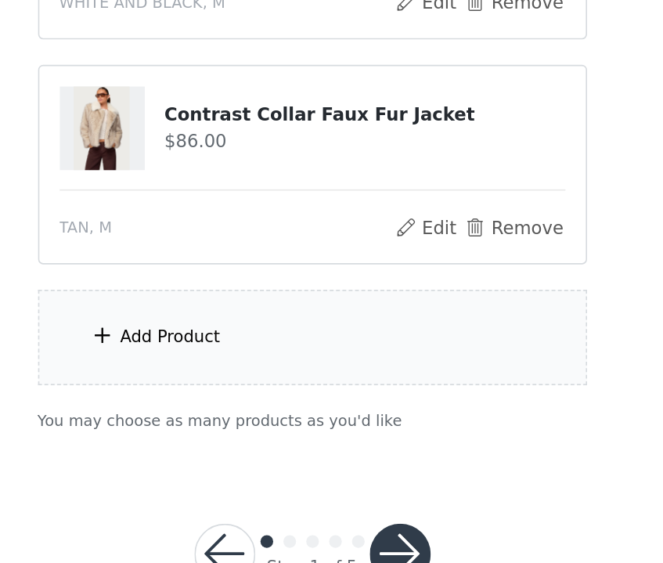
scroll to position [288, 0]
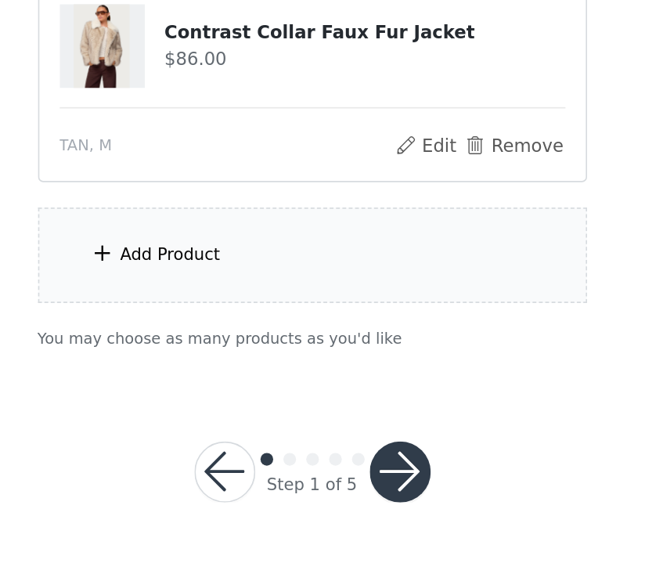
click at [316, 373] on div "Add Product" at bounding box center [332, 373] width 338 height 59
